Goal: Task Accomplishment & Management: Manage account settings

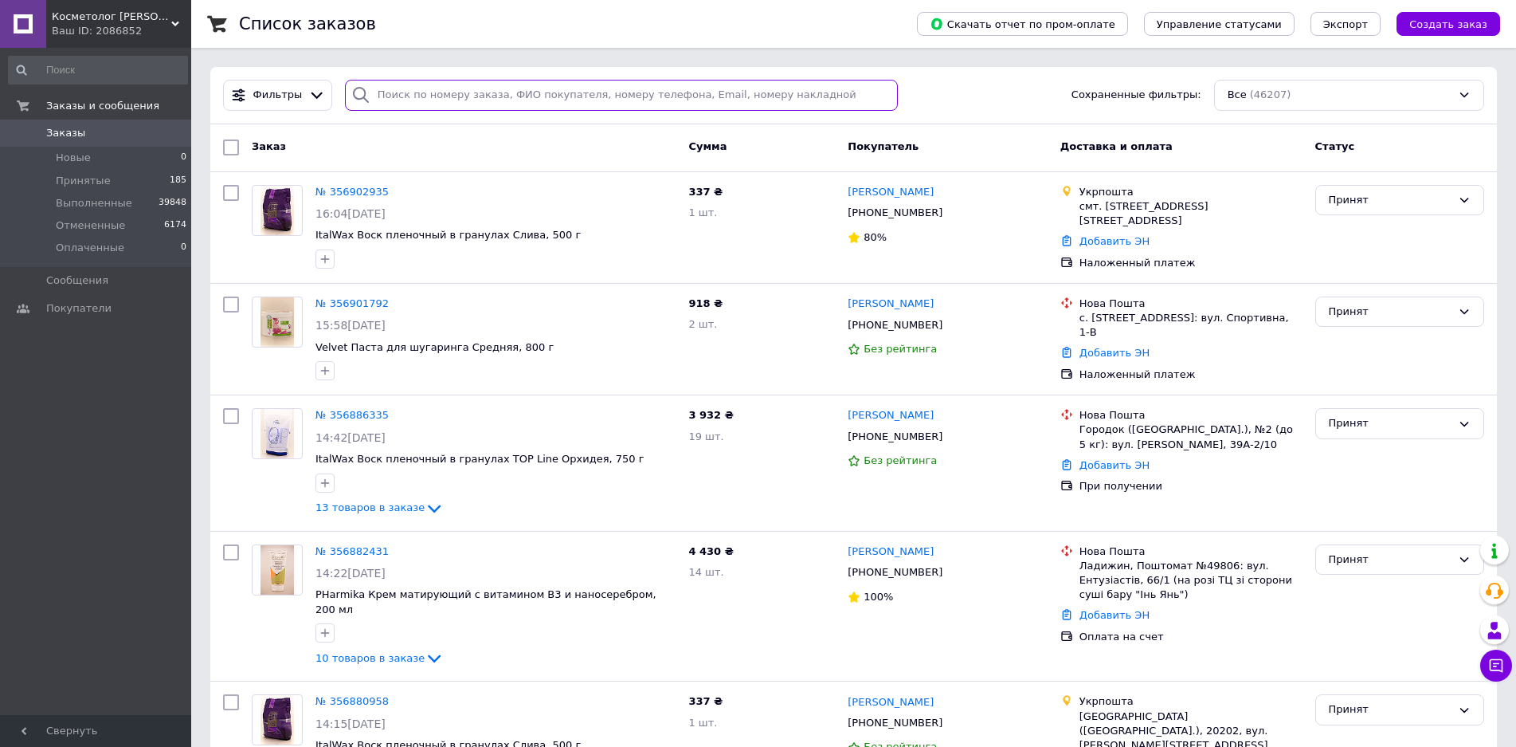
click at [517, 88] on input "search" at bounding box center [622, 95] width 554 height 31
paste input "0971011719"
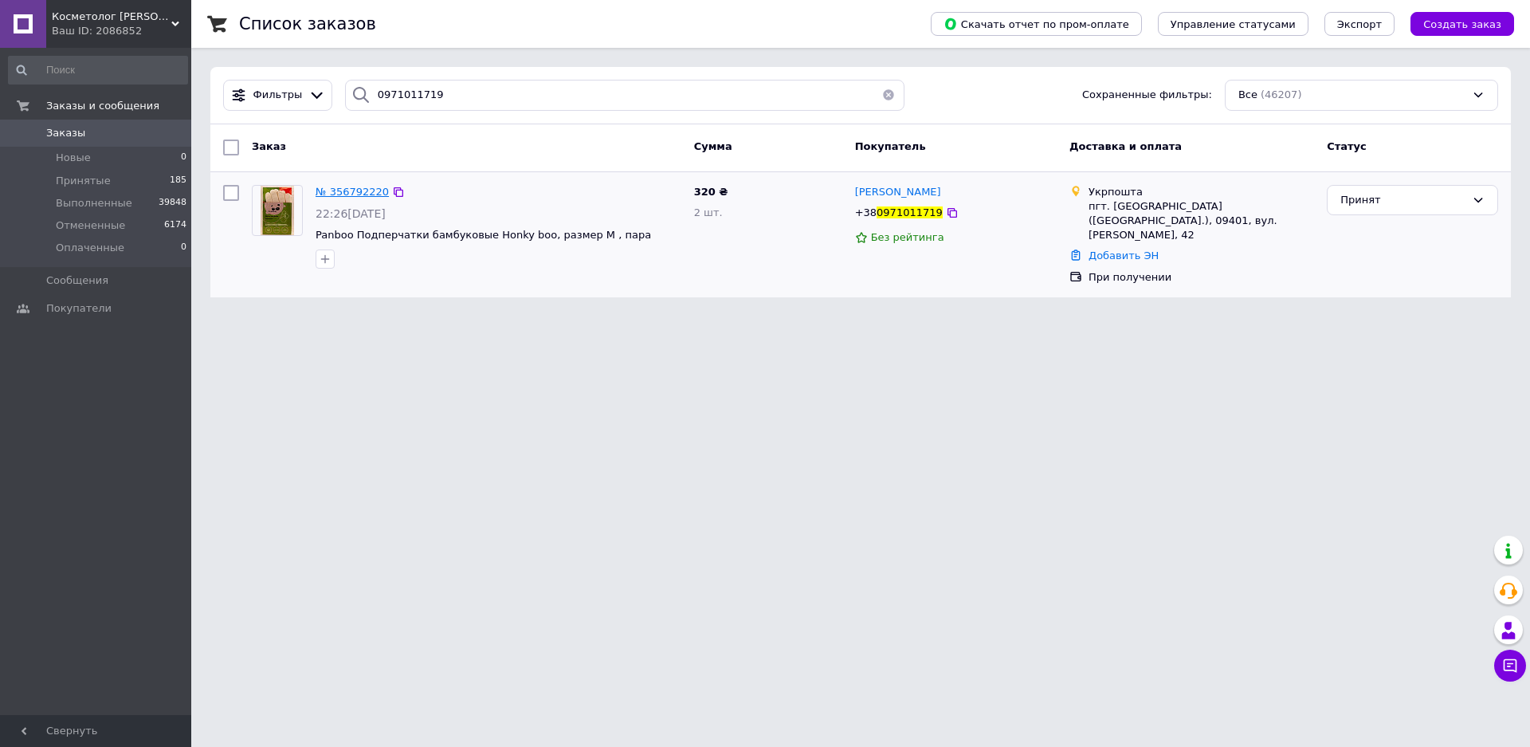
click at [362, 190] on span "№ 356792220" at bounding box center [352, 192] width 73 height 12
click at [388, 99] on input "0971011719" at bounding box center [624, 95] width 559 height 31
paste input "631694106"
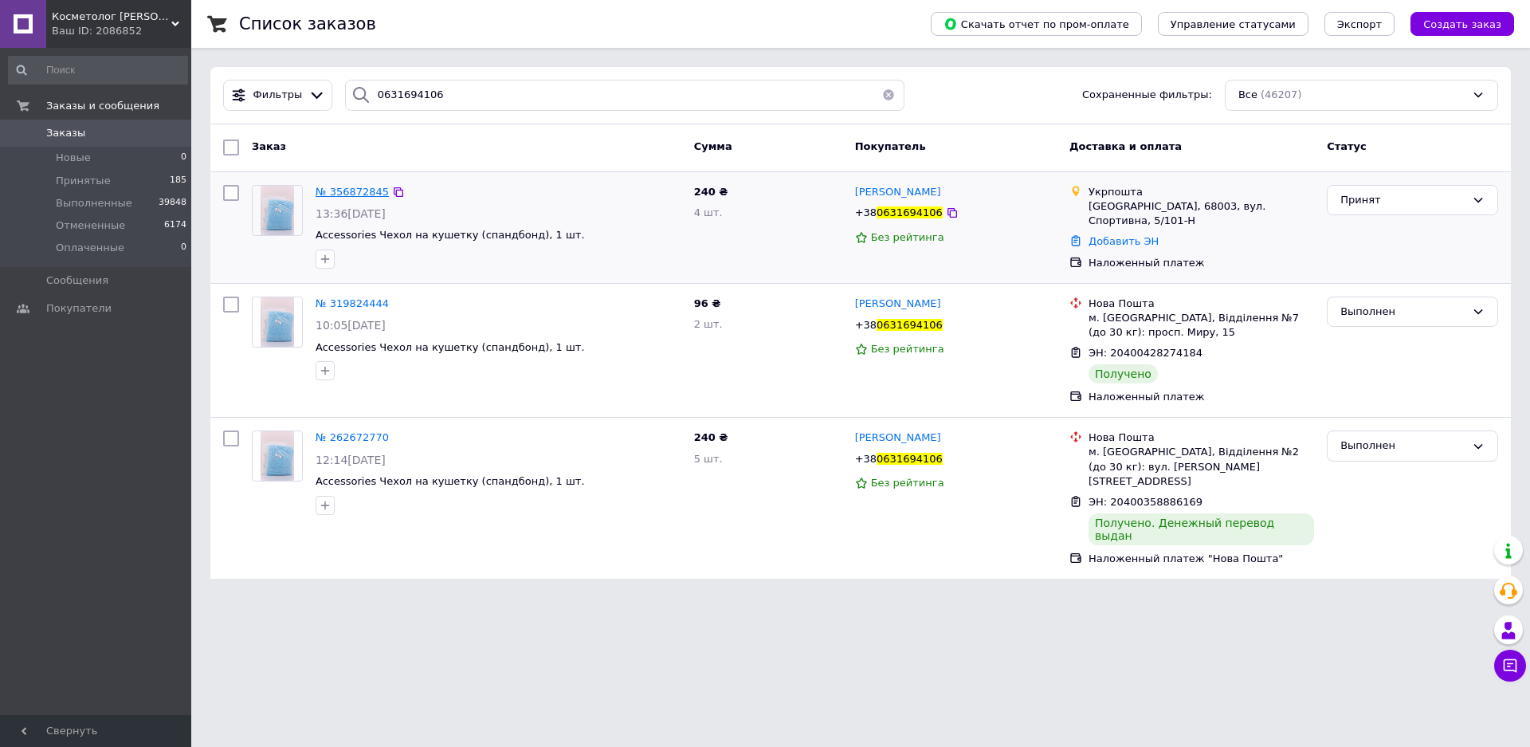
click at [359, 191] on span "№ 356872845" at bounding box center [352, 192] width 73 height 12
click at [420, 95] on input "0631694106" at bounding box center [624, 95] width 559 height 31
paste input "71633980"
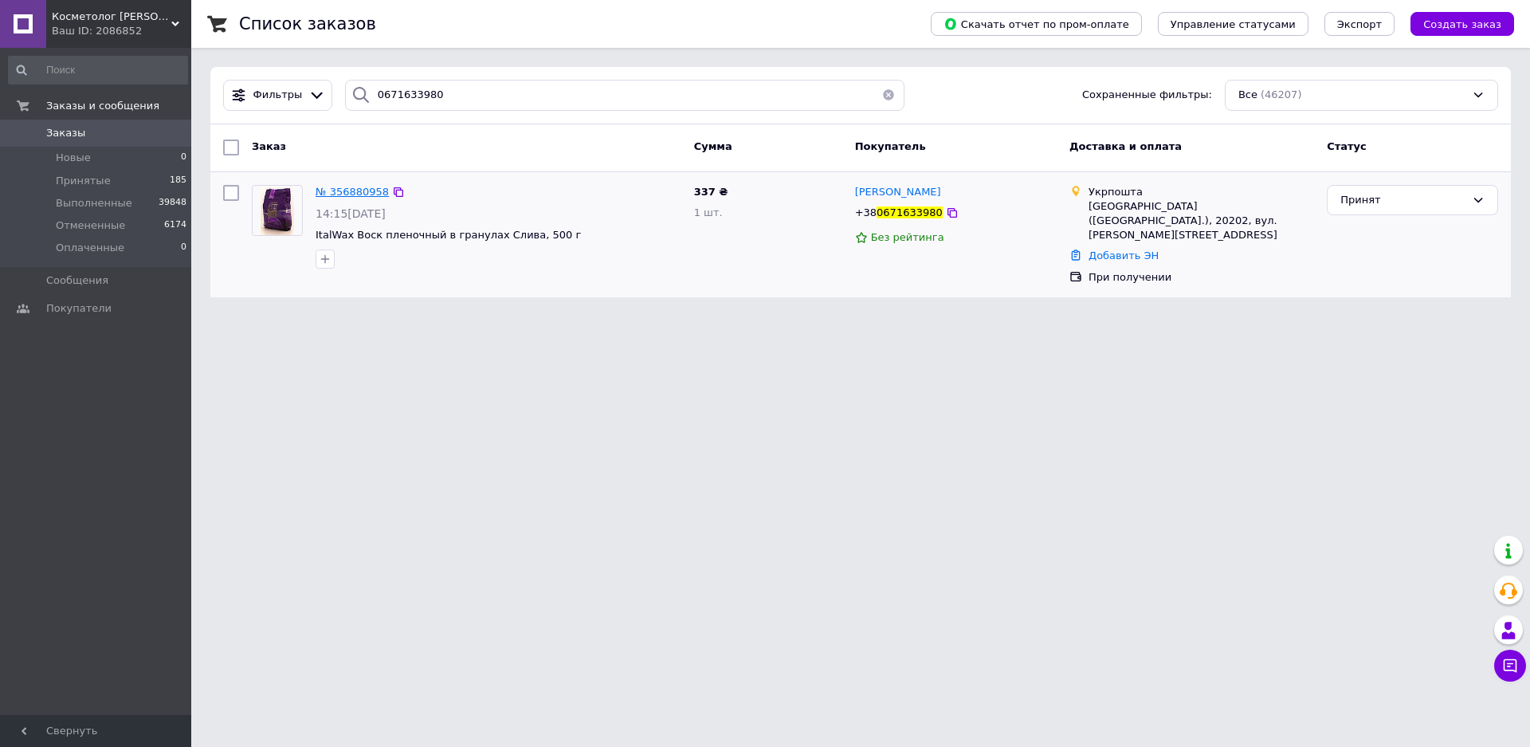
click at [347, 195] on span "№ 356880958" at bounding box center [352, 192] width 73 height 12
click at [411, 98] on input "0671633980" at bounding box center [624, 95] width 559 height 31
paste input "986068375"
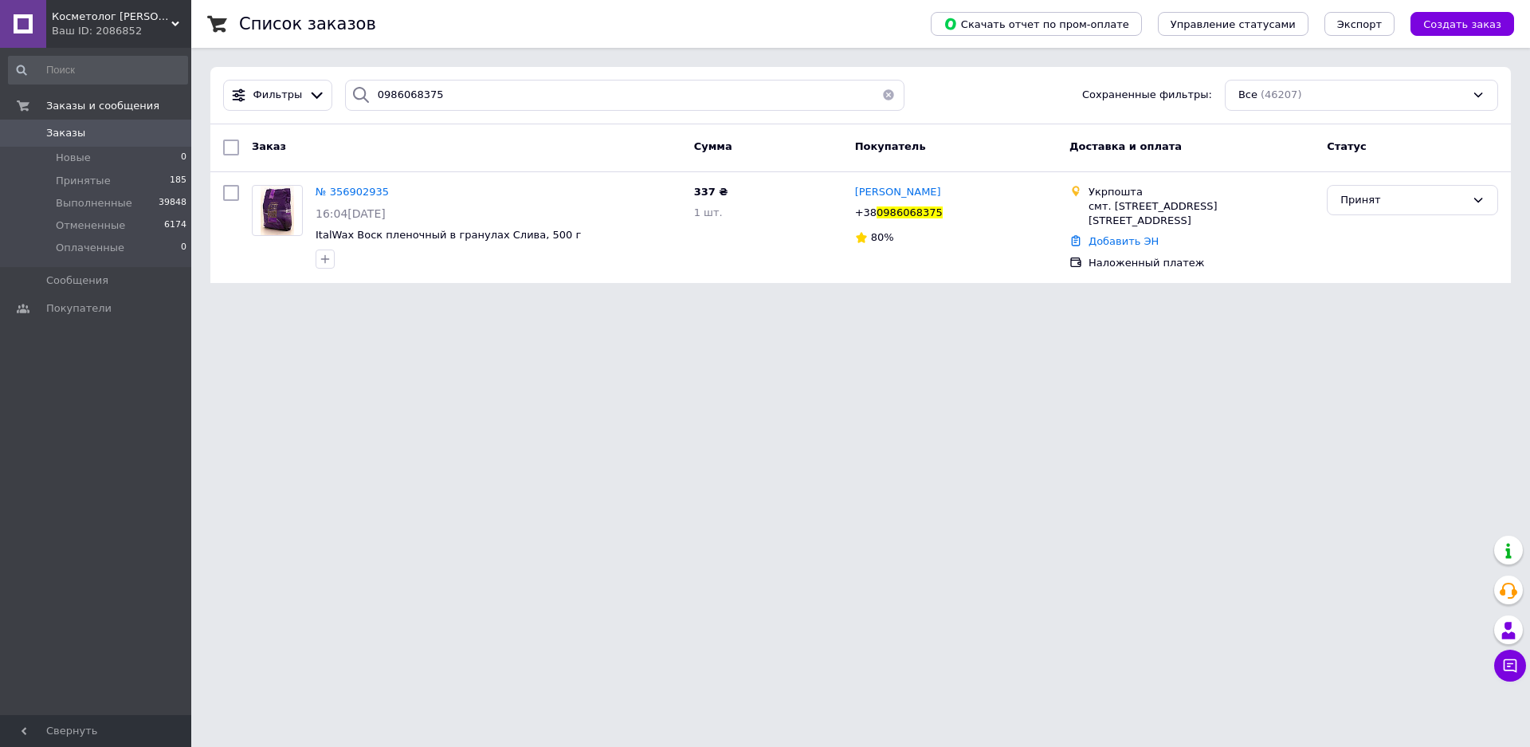
click at [359, 195] on span "№ 356902935" at bounding box center [352, 192] width 73 height 12
click at [395, 88] on input "0986068375" at bounding box center [624, 95] width 559 height 31
click at [392, 83] on input "0986068375" at bounding box center [624, 95] width 559 height 31
paste input "501539610"
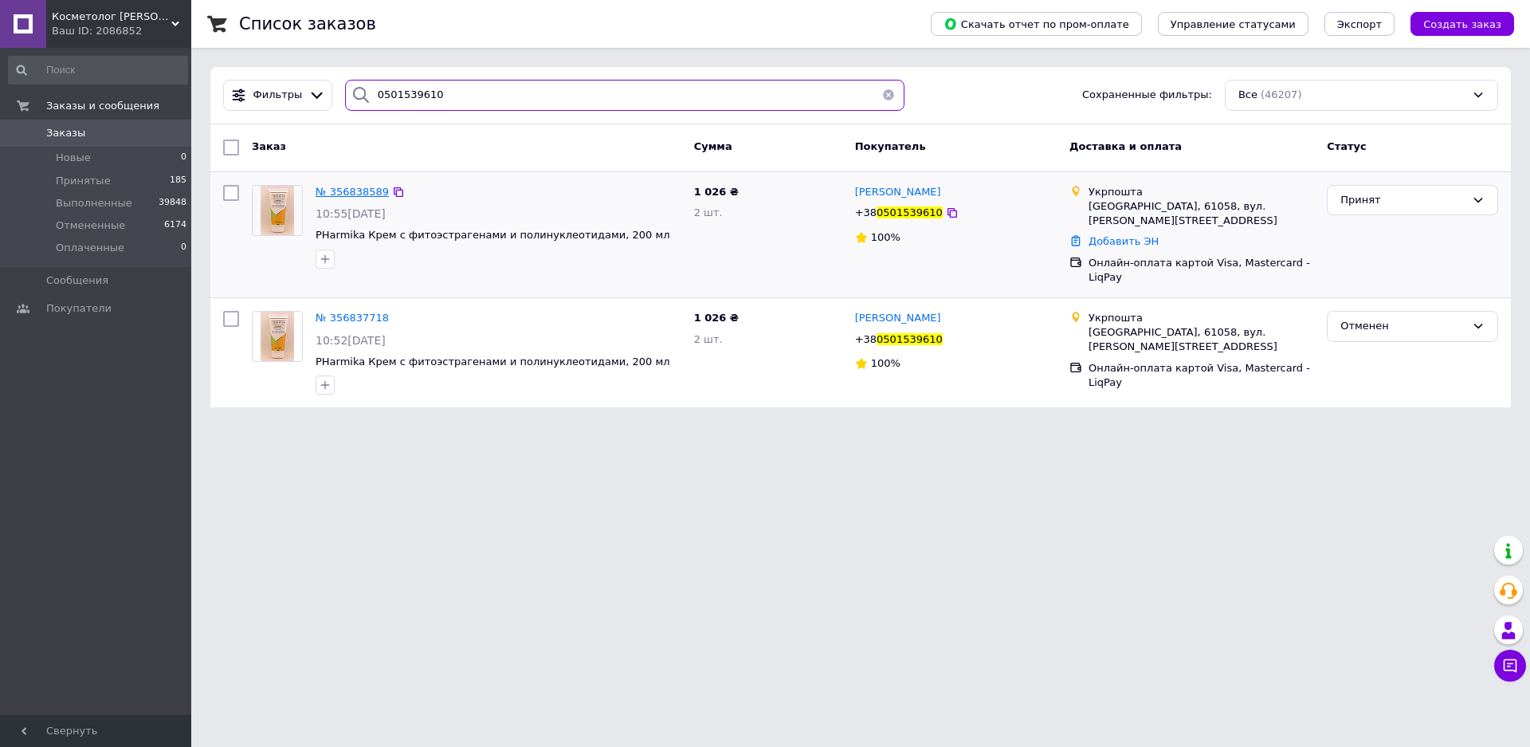
type input "0501539610"
click at [355, 192] on span "№ 356838589" at bounding box center [352, 192] width 73 height 12
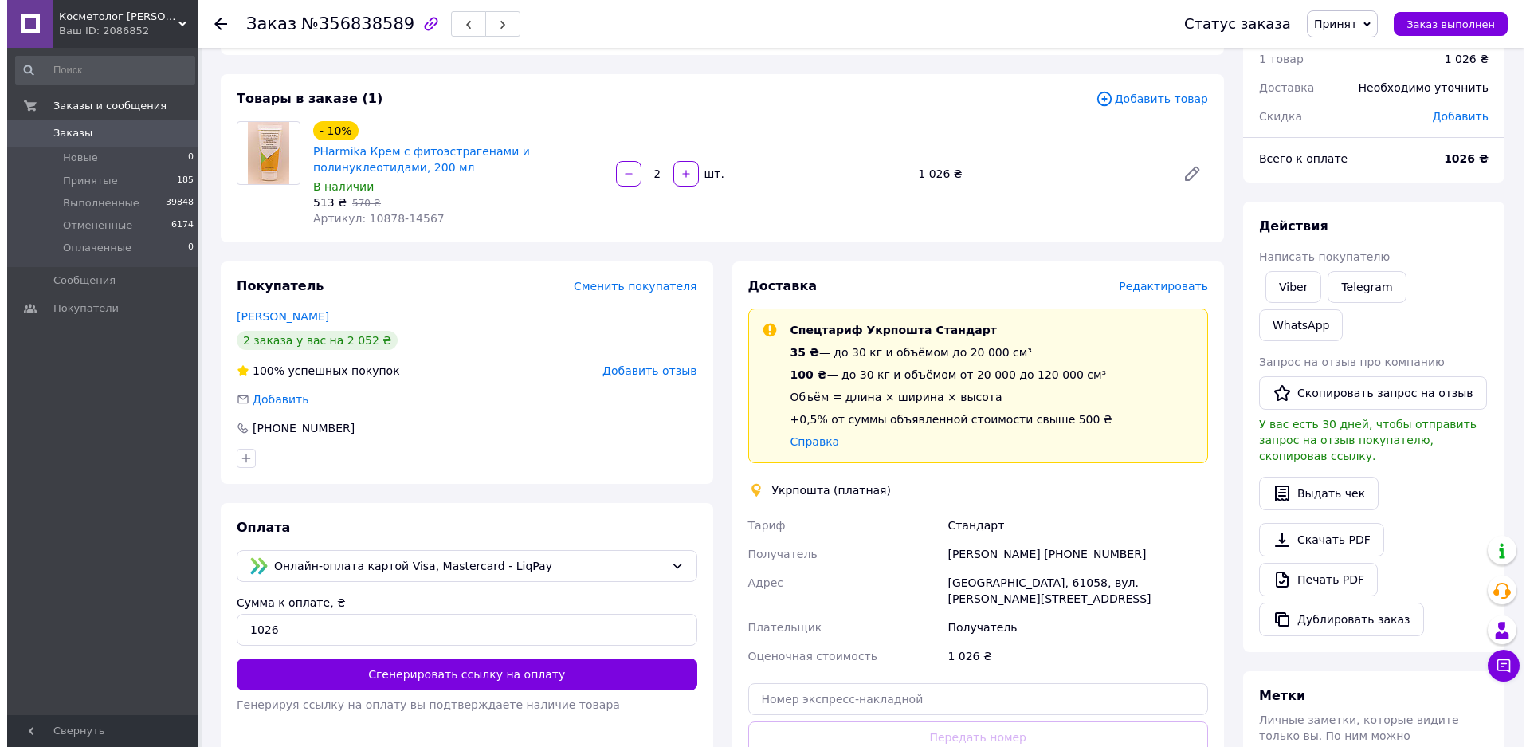
scroll to position [80, 0]
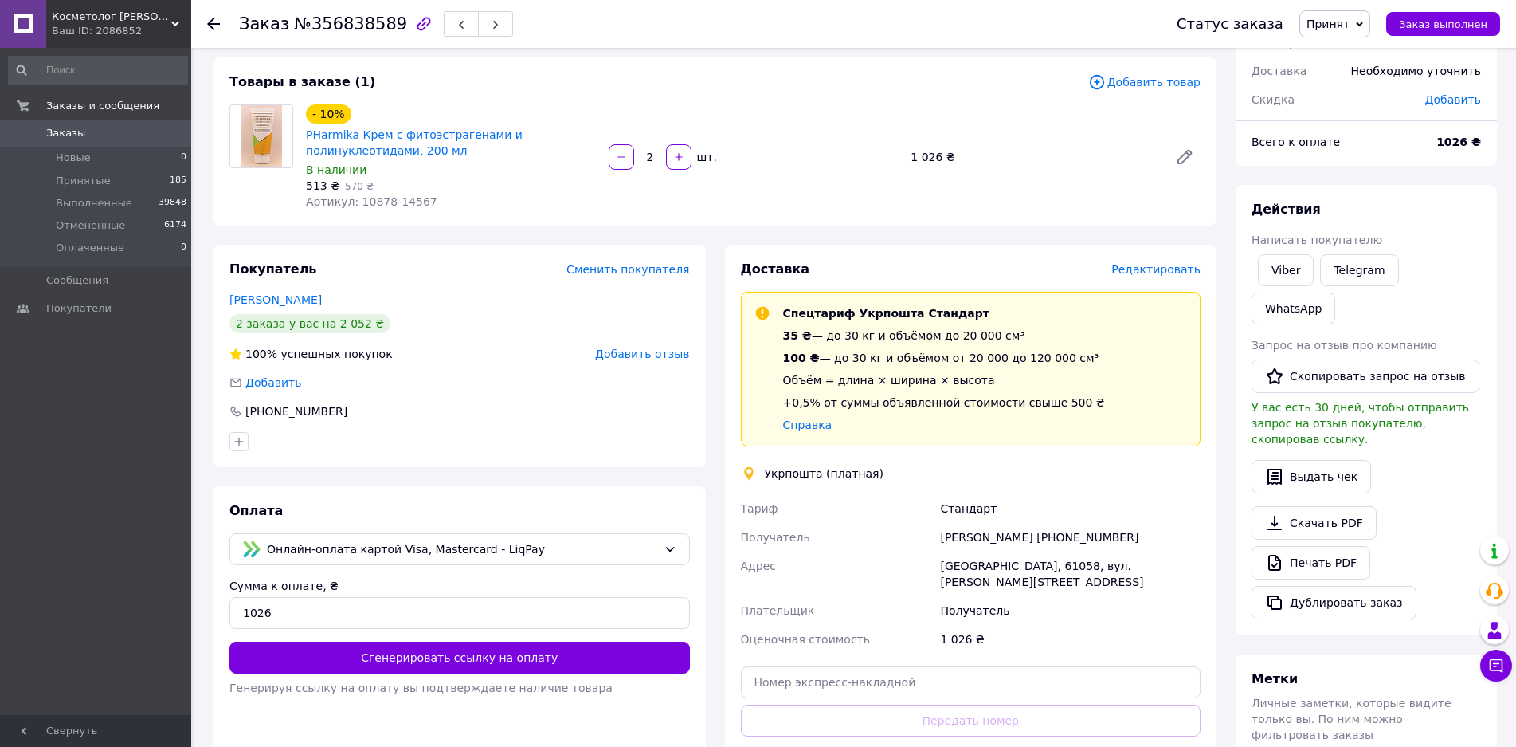
click at [1145, 273] on span "Редактировать" at bounding box center [1155, 269] width 89 height 13
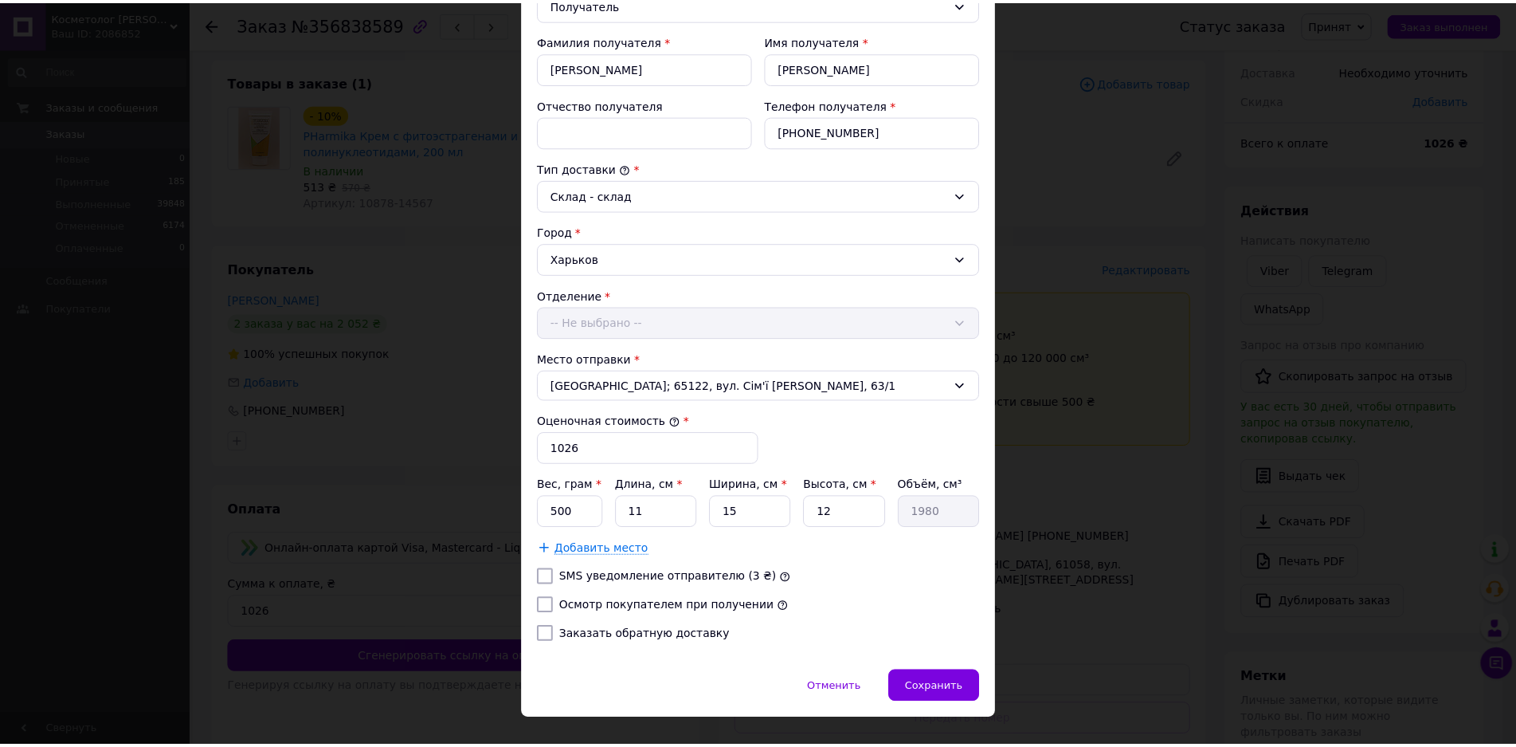
scroll to position [308, 0]
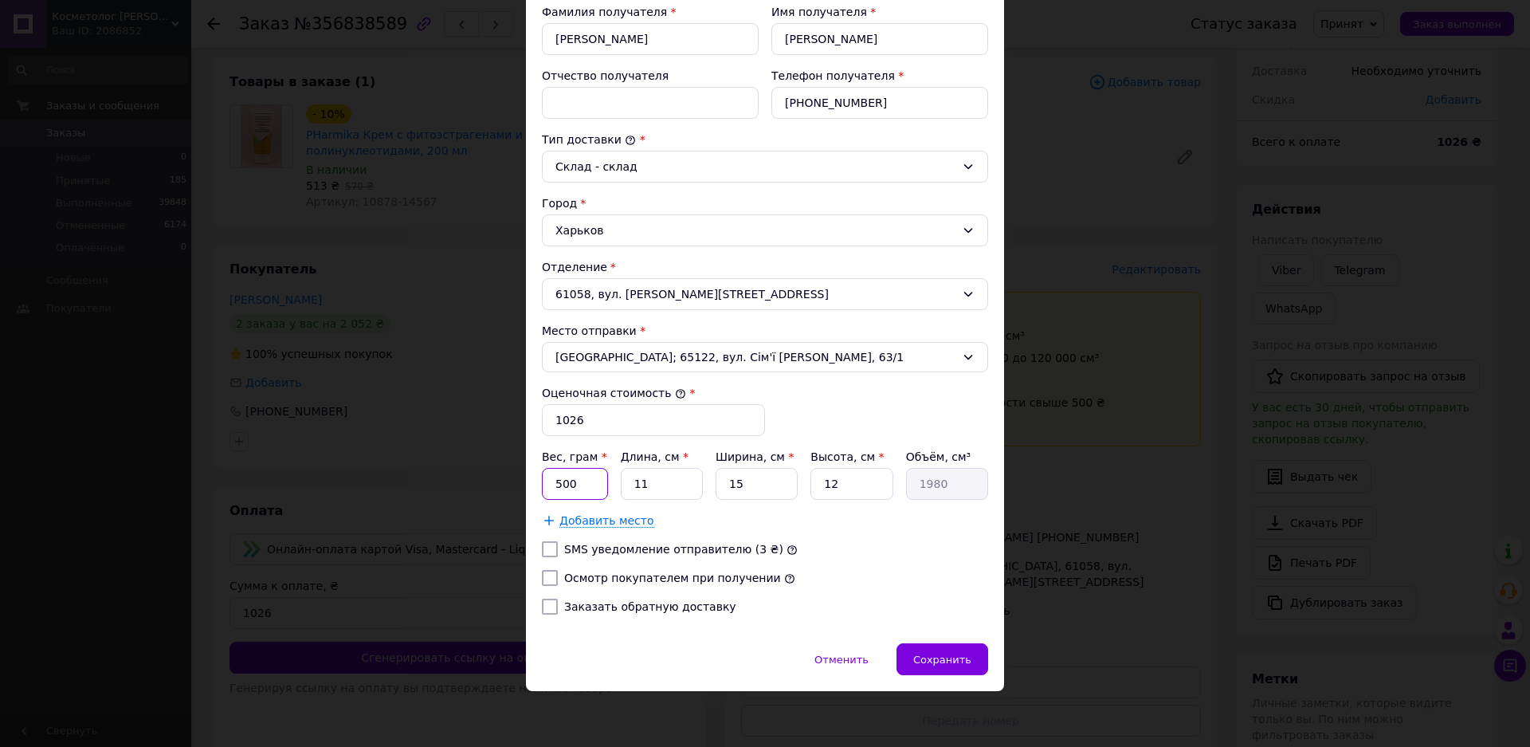
click at [570, 477] on input "500" at bounding box center [575, 484] width 66 height 32
type input "475"
drag, startPoint x: 647, startPoint y: 485, endPoint x: 632, endPoint y: 486, distance: 15.2
click at [632, 486] on input "11" at bounding box center [662, 484] width 82 height 32
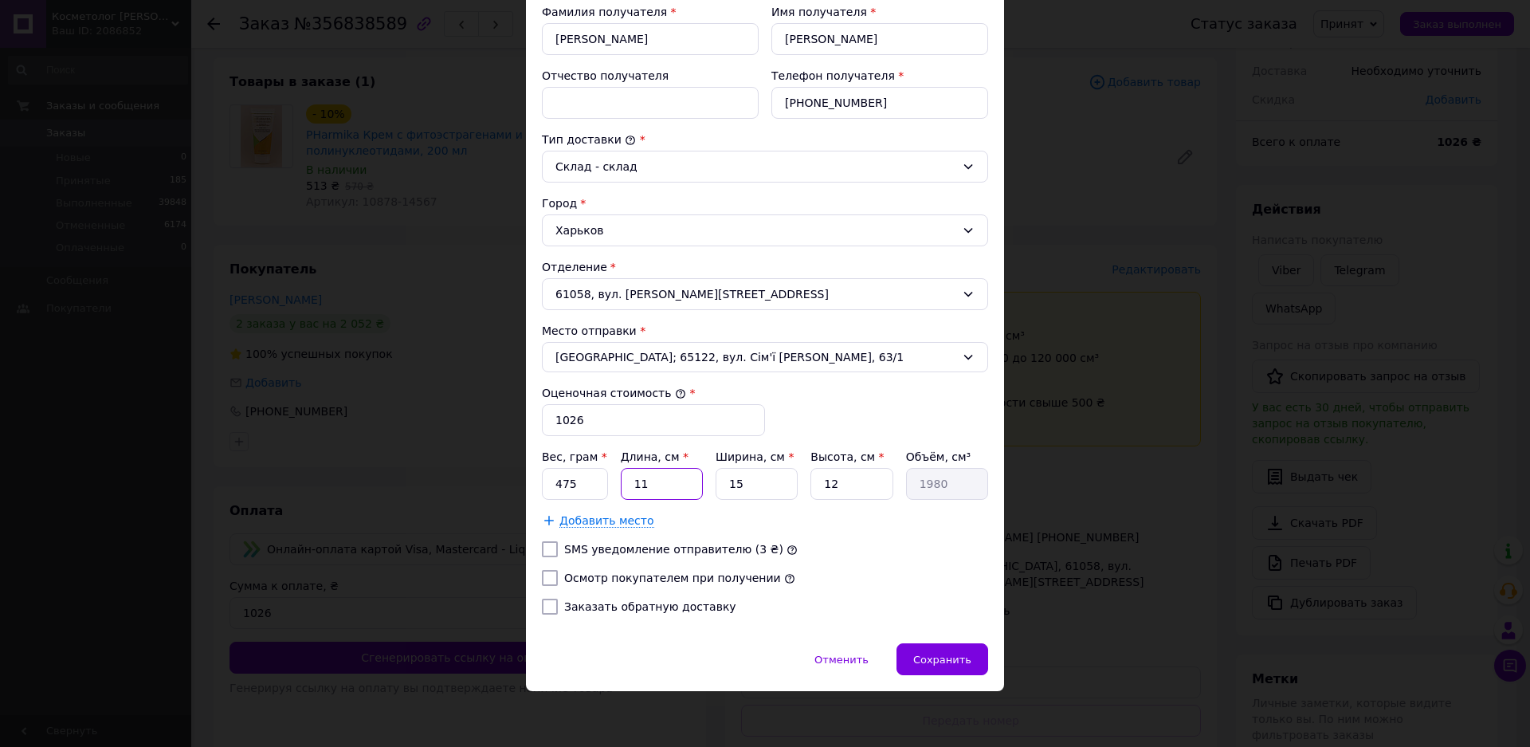
type input "2"
type input "360"
type input "20"
type input "3600"
type input "20"
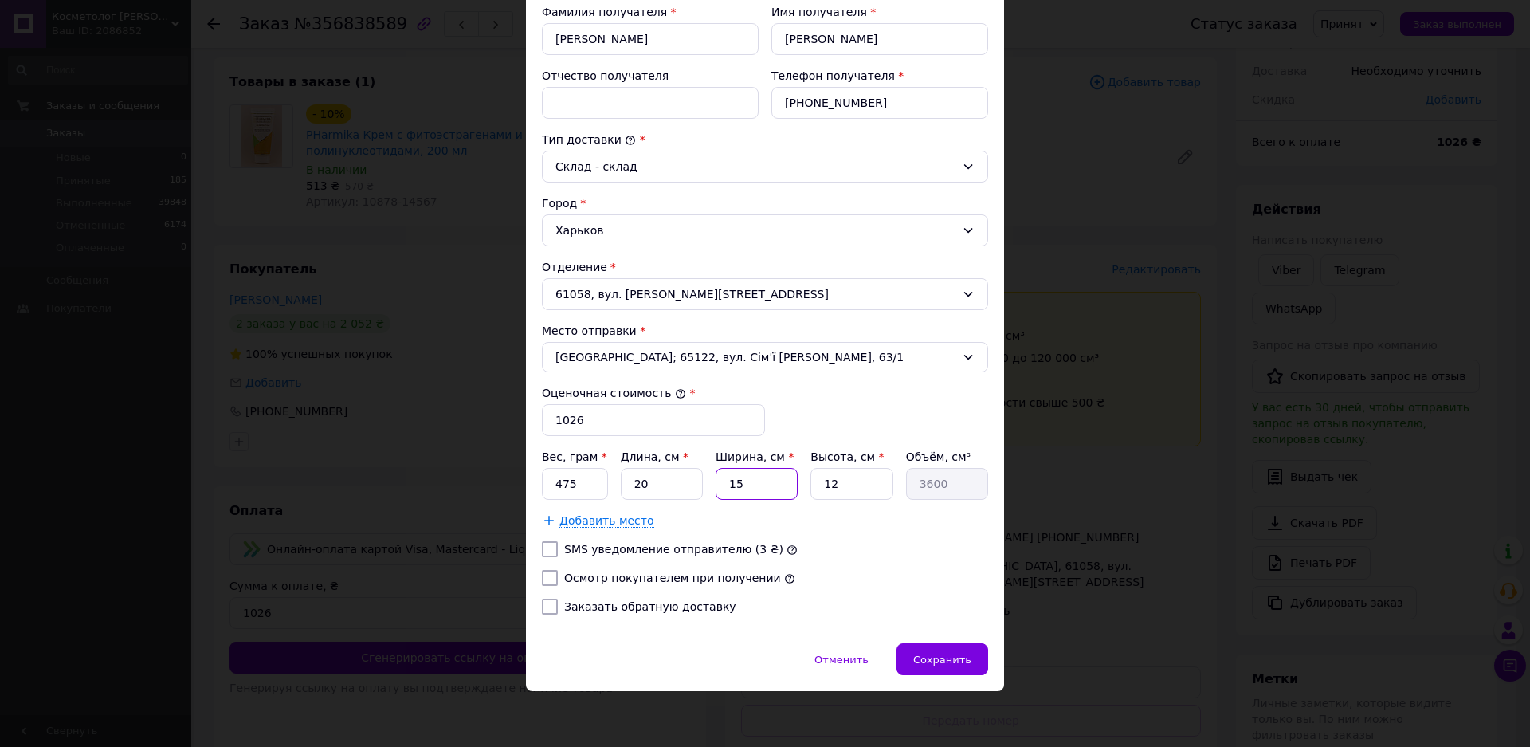
type input "7"
type input "1680"
type input "7"
type input "980"
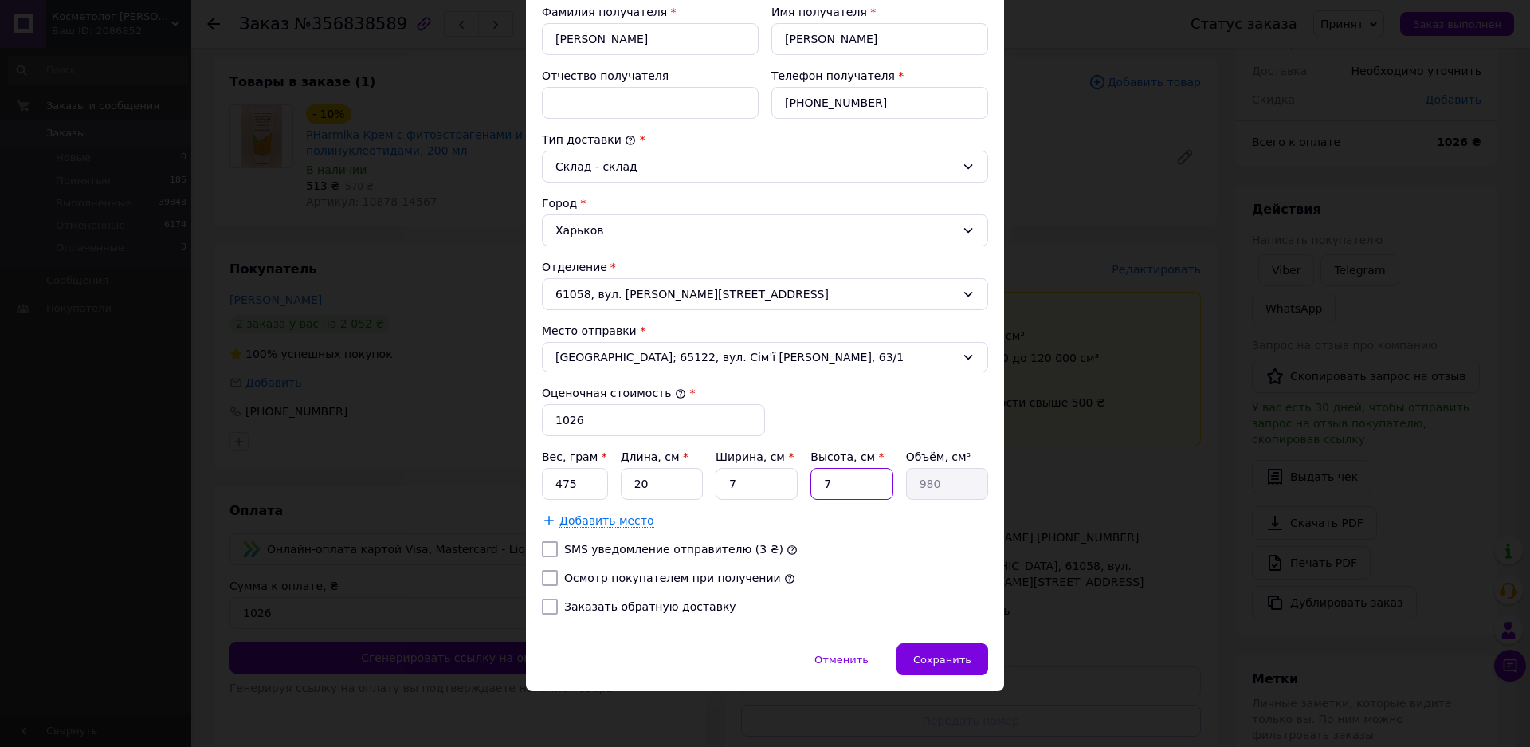
type input "7"
drag, startPoint x: 549, startPoint y: 577, endPoint x: 592, endPoint y: 591, distance: 45.4
click at [548, 577] on input "Осмотр покупателем при получении" at bounding box center [550, 578] width 16 height 16
checkbox input "true"
click at [923, 660] on span "Сохранить" at bounding box center [942, 659] width 58 height 12
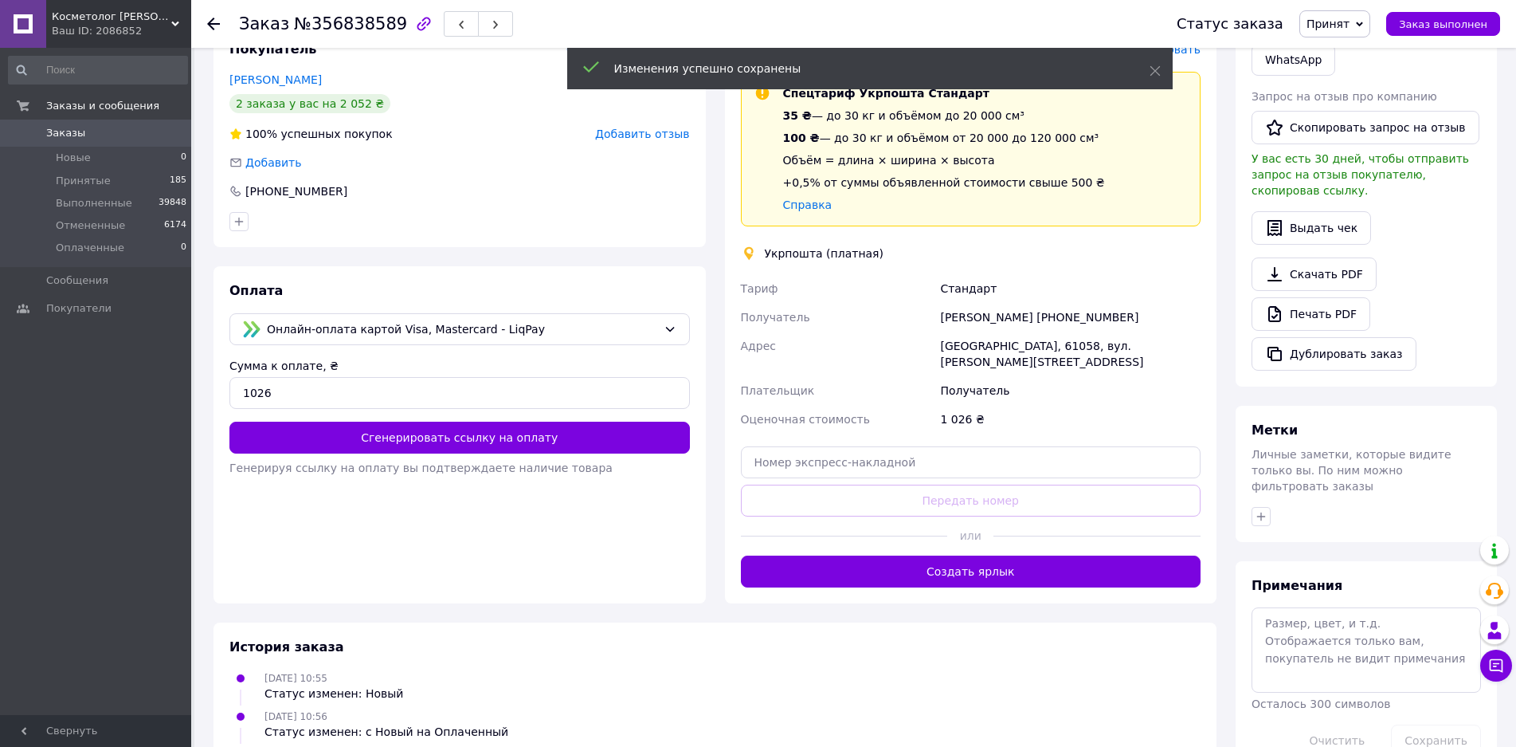
scroll to position [319, 0]
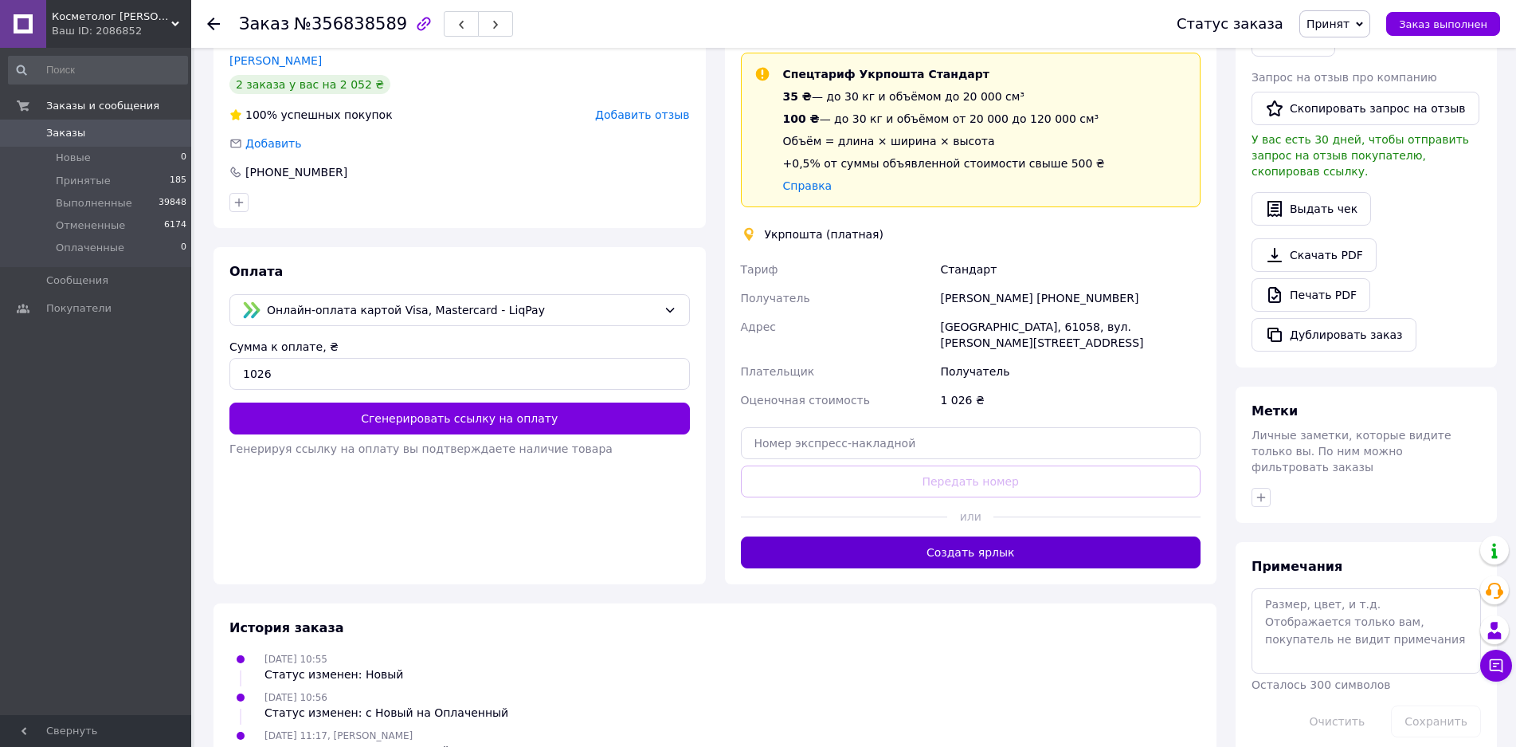
click at [980, 539] on button "Создать ярлык" at bounding box center [971, 552] width 461 height 32
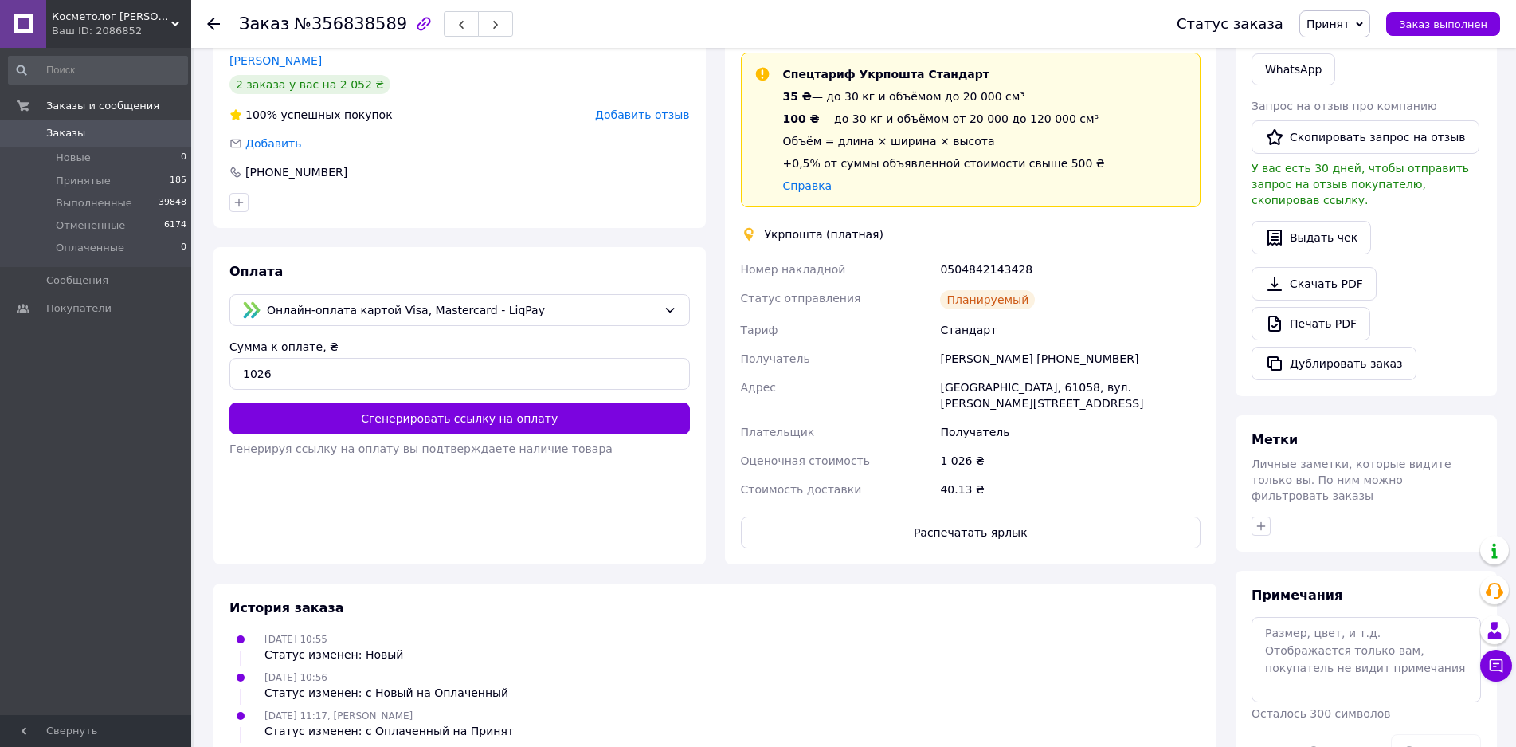
click at [989, 268] on div "0504842143428" at bounding box center [1070, 269] width 267 height 29
copy div "0504842143428"
click at [1012, 519] on button "Распечатать ярлык" at bounding box center [971, 532] width 461 height 32
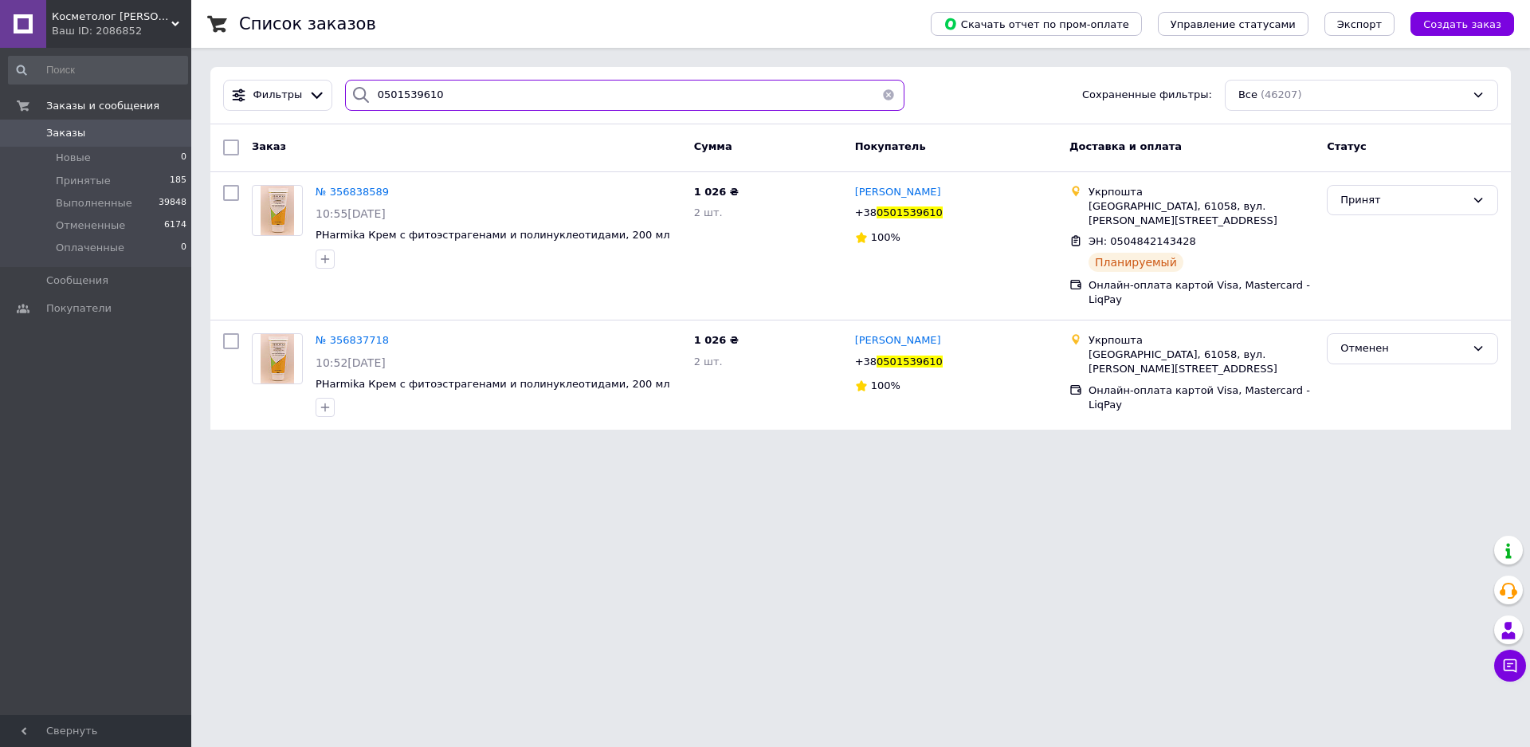
click at [391, 93] on input "0501539610" at bounding box center [624, 95] width 559 height 31
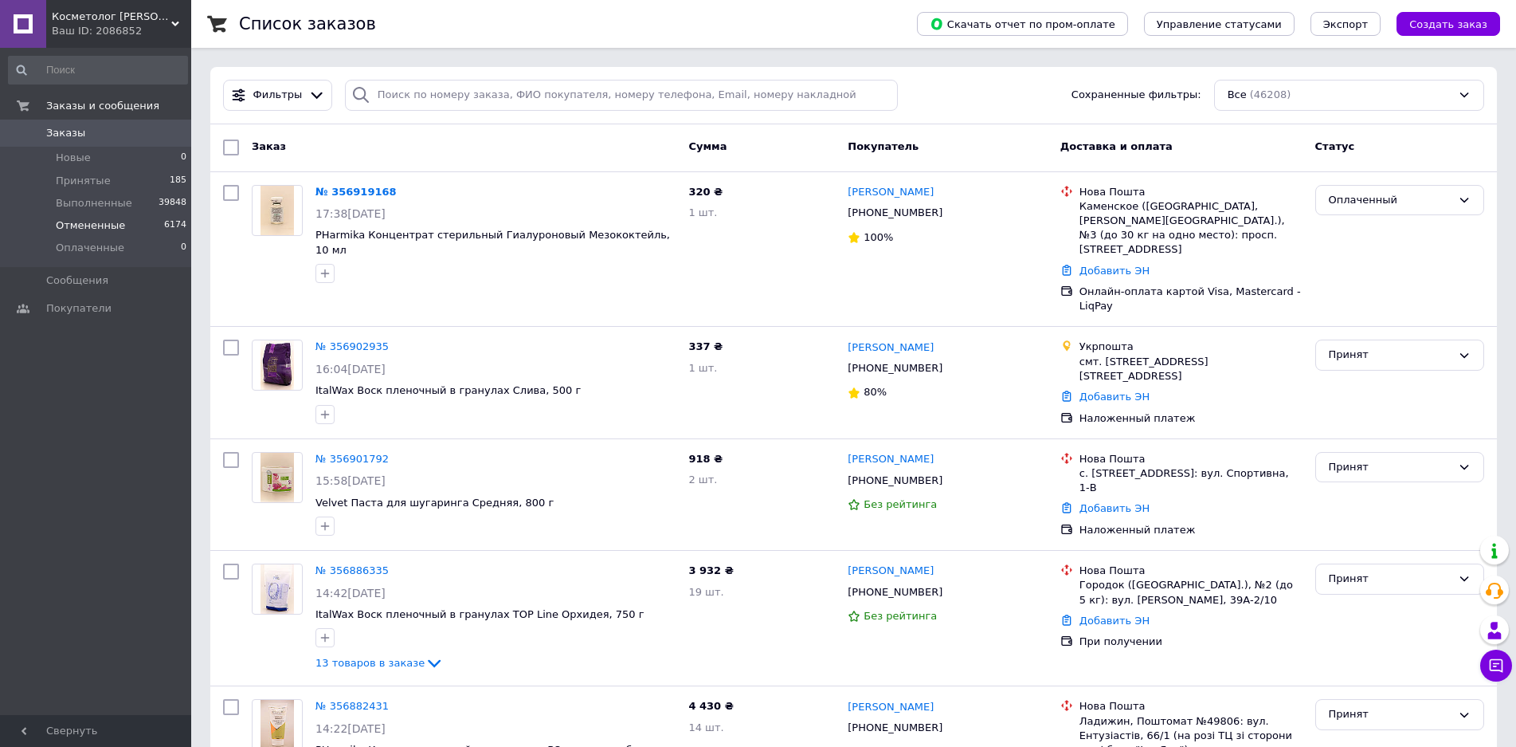
click at [94, 227] on span "Отмененные" at bounding box center [90, 225] width 69 height 14
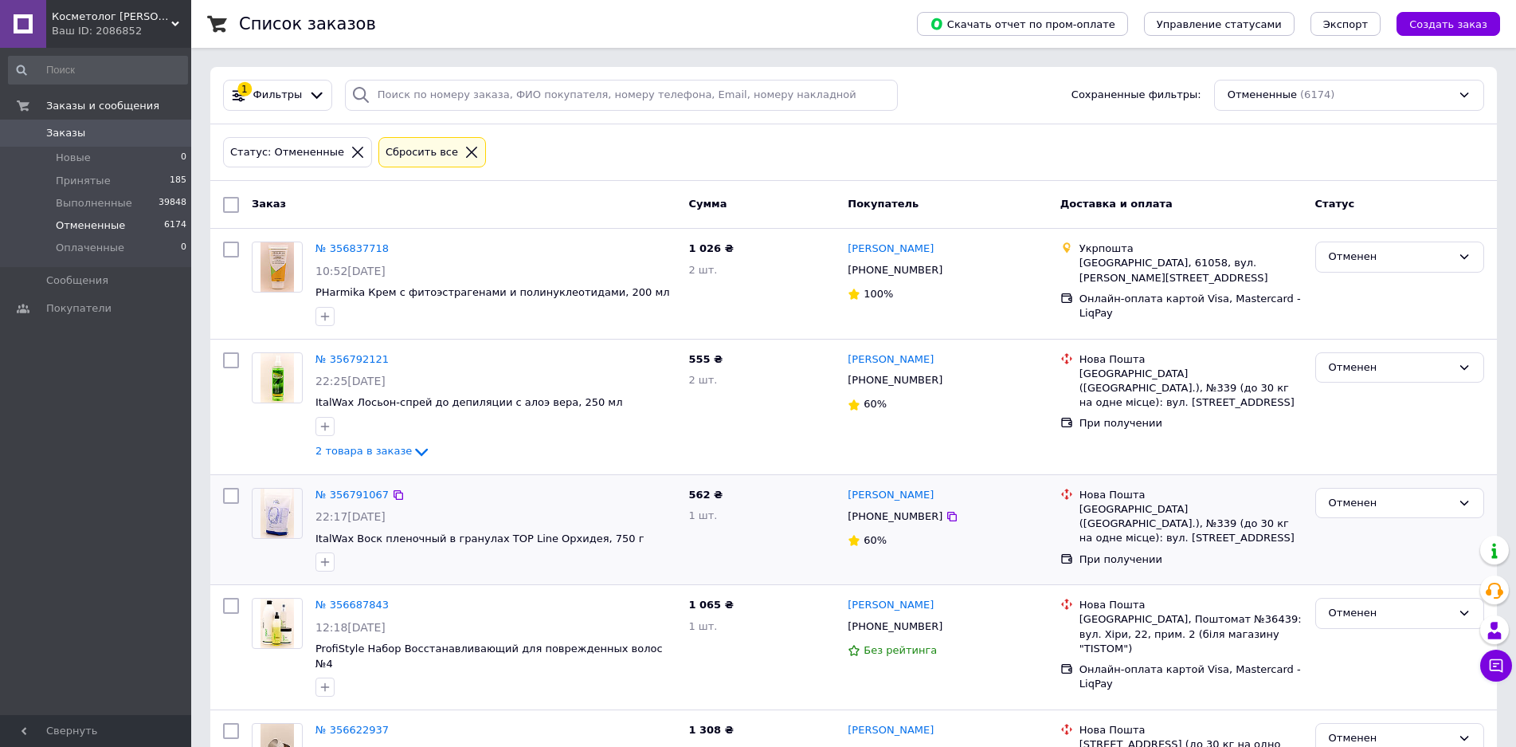
click at [600, 551] on div at bounding box center [495, 561] width 366 height 25
click at [71, 131] on span "Заказы" at bounding box center [65, 133] width 39 height 14
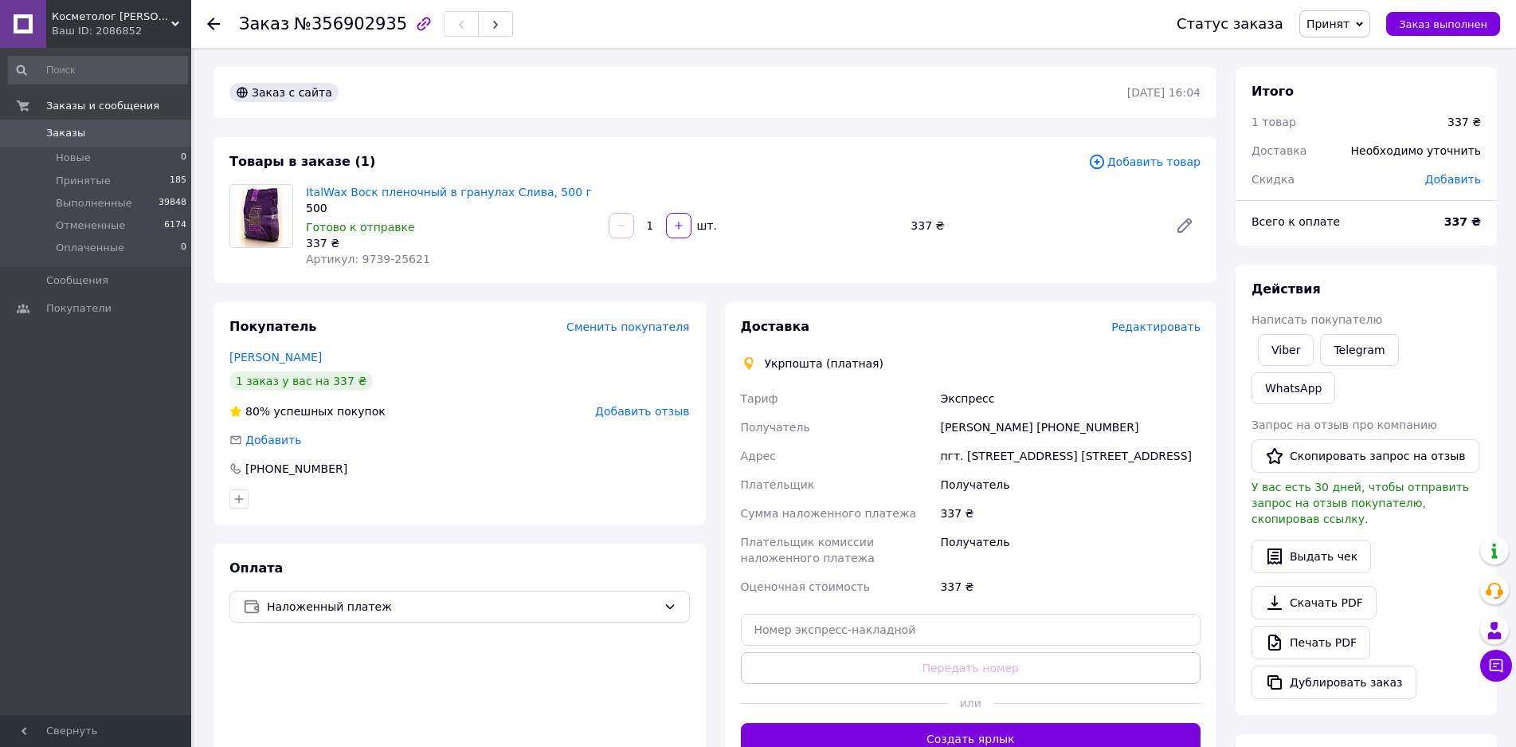
click at [960, 390] on div "Экспресс" at bounding box center [1070, 398] width 267 height 29
copy div "Экспресс"
